Goal: Go to known website: Access a specific website the user already knows

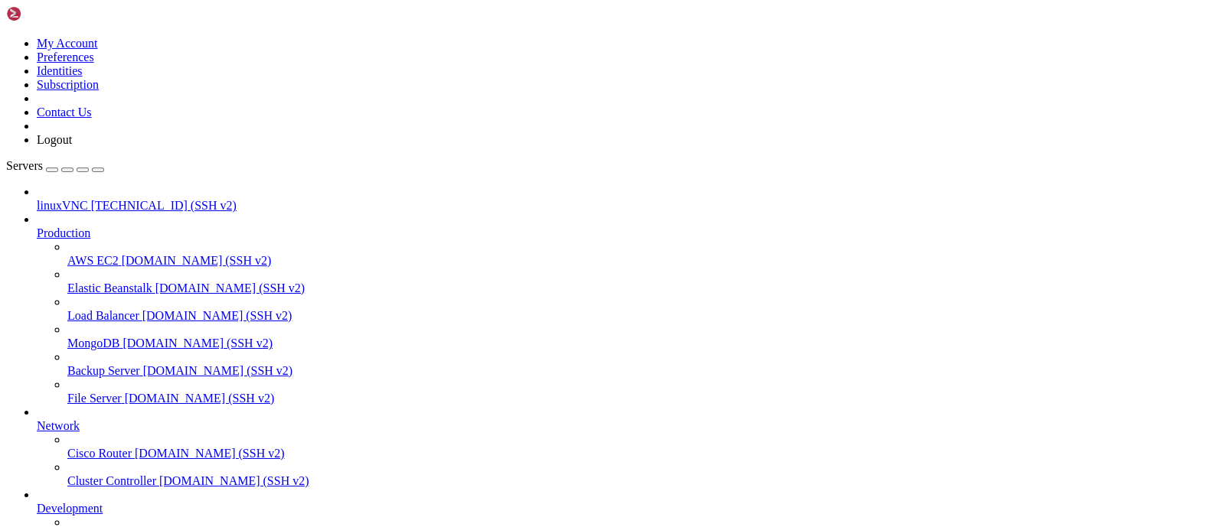
scroll to position [5309, 0]
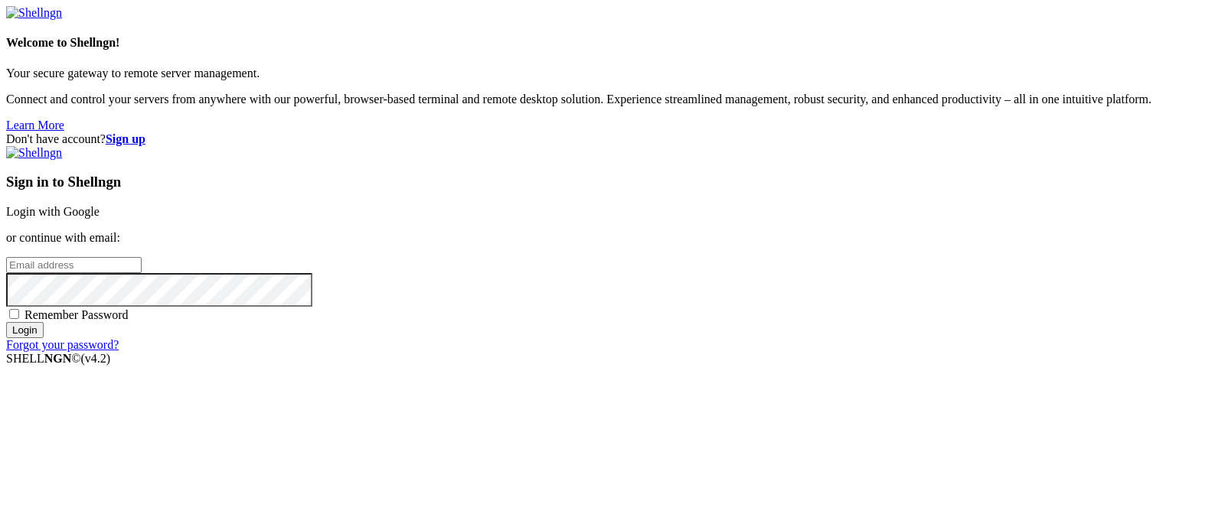
click at [100, 205] on link "Login with Google" at bounding box center [52, 211] width 93 height 13
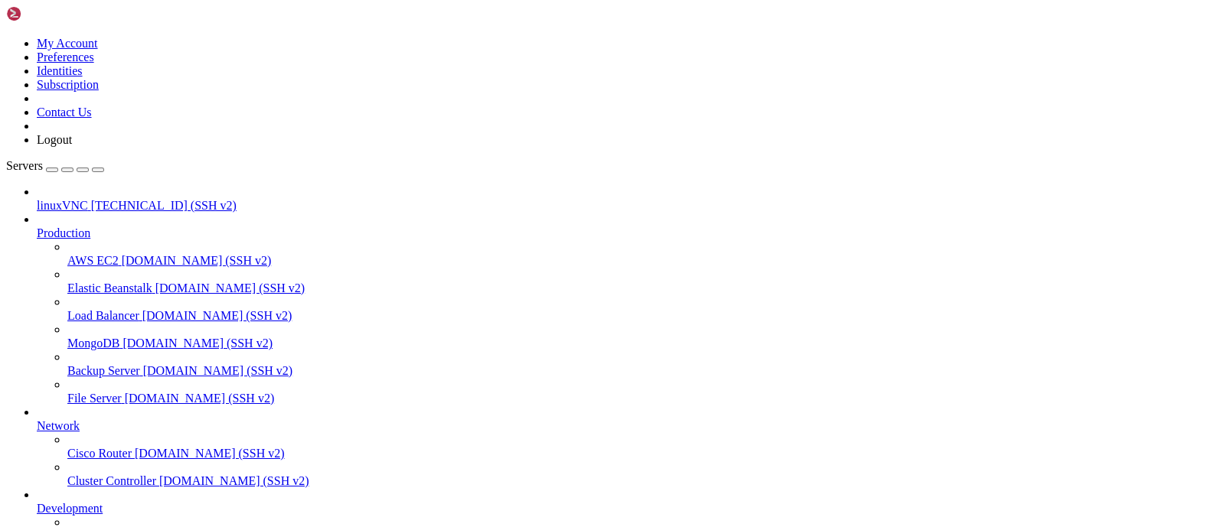
scroll to position [5309, 0]
drag, startPoint x: 1027, startPoint y: 1111, endPoint x: 1033, endPoint y: 1135, distance: 24.5
